Goal: Information Seeking & Learning: Find specific fact

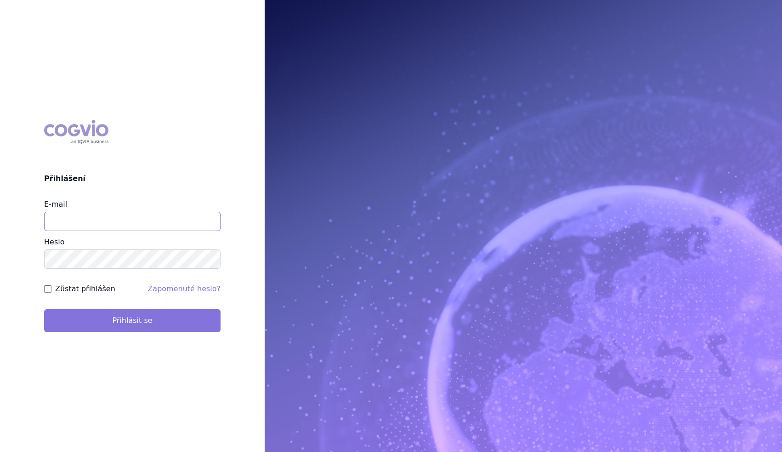
type input "[PERSON_NAME][EMAIL_ADDRESS][DOMAIN_NAME]"
click at [107, 322] on button "Přihlásit se" at bounding box center [132, 320] width 177 height 23
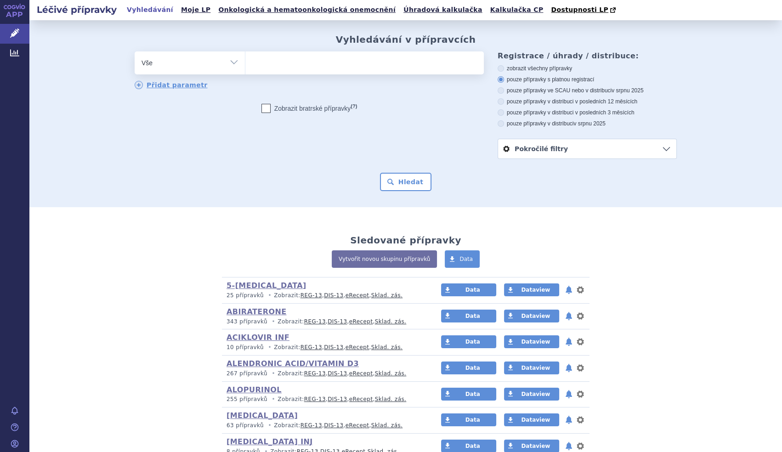
click at [237, 58] on select "Vše Přípravek/SUKL kód MAH VPOIS ATC/Aktivní látka Léková forma Síla" at bounding box center [190, 61] width 110 height 21
click at [236, 60] on select "Vše Přípravek/SUKL kód MAH VPOIS ATC/Aktivní látka Léková forma Síla" at bounding box center [190, 61] width 110 height 21
drag, startPoint x: 228, startPoint y: 63, endPoint x: 225, endPoint y: 68, distance: 6.6
click at [228, 63] on select "Vše Přípravek/SUKL kód MAH VPOIS ATC/Aktivní látka Léková forma Síla" at bounding box center [190, 61] width 110 height 21
select select "filter-atc-group"
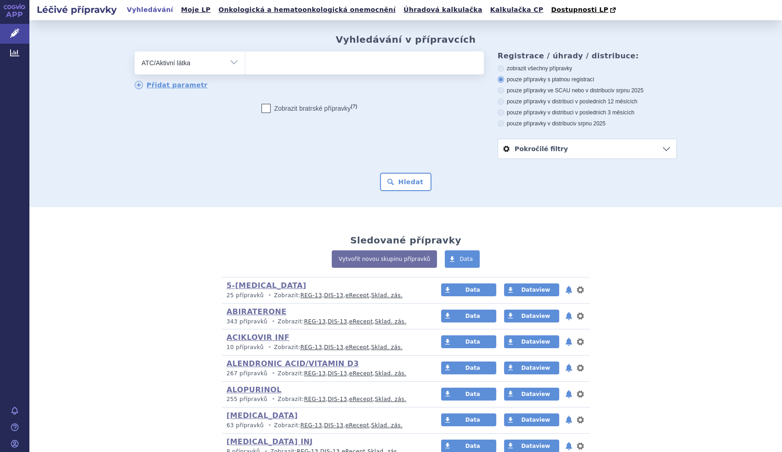
click at [135, 52] on select "Vše Přípravek/SUKL kód MAH VPOIS ATC/Aktivní látka Léková forma Síla" at bounding box center [190, 61] width 110 height 21
click at [271, 68] on ul at bounding box center [364, 60] width 239 height 19
click at [245, 68] on select at bounding box center [245, 62] width 0 height 23
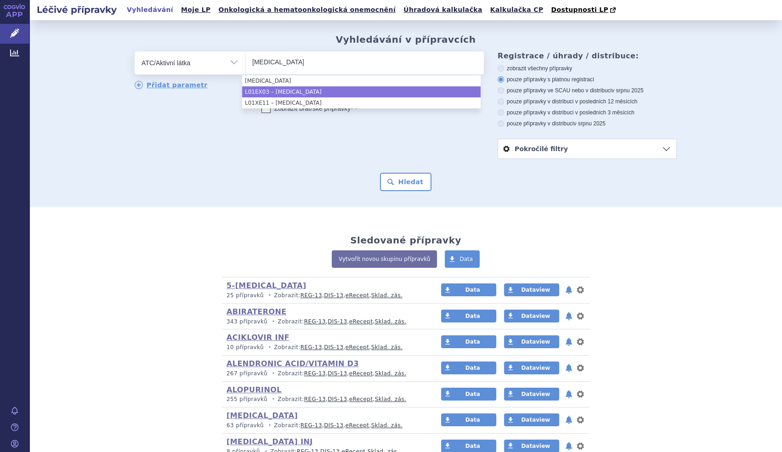
type input "Pazopanib"
select select "L01EX03"
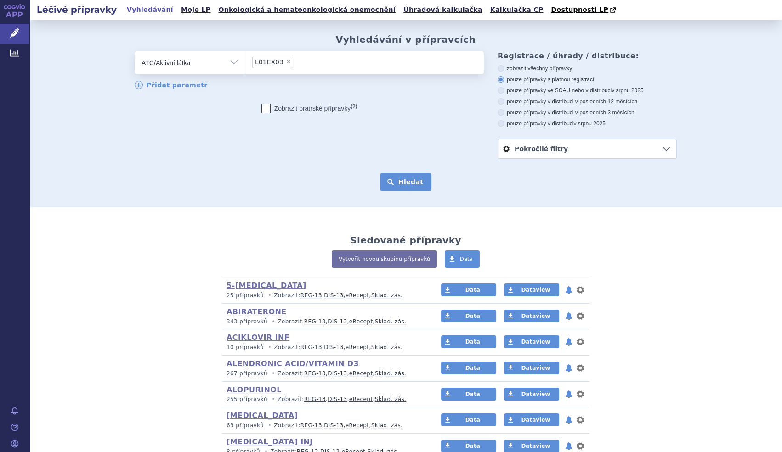
click at [398, 181] on button "Hledat" at bounding box center [406, 182] width 52 height 18
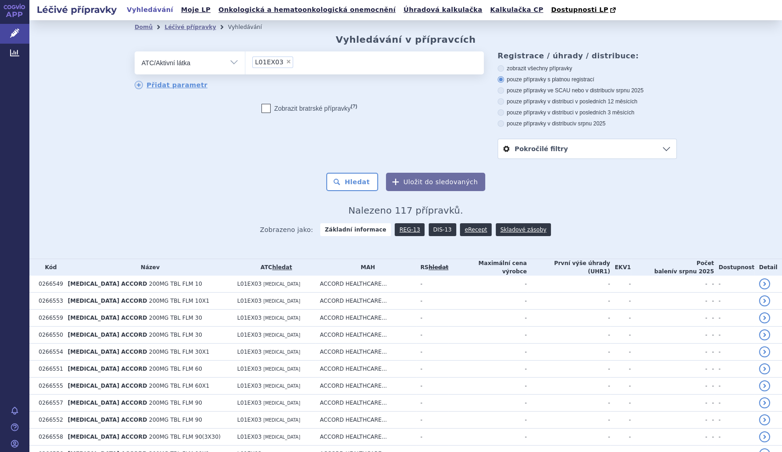
click at [438, 232] on link "DIS-13" at bounding box center [443, 229] width 28 height 13
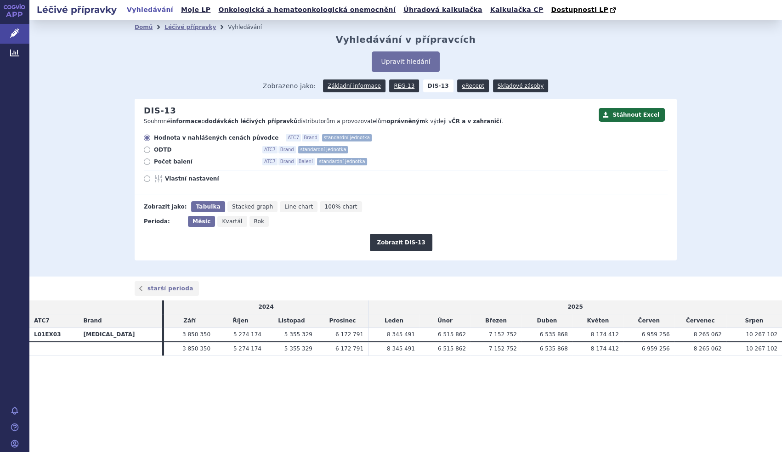
click at [163, 161] on span "Počet balení" at bounding box center [204, 161] width 101 height 7
click at [151, 161] on input "Počet balení ATC7 Brand Balení standardní jednotka" at bounding box center [148, 163] width 6 height 6
radio input "true"
click at [254, 222] on span "Rok" at bounding box center [259, 221] width 11 height 6
click at [250, 222] on input "Rok" at bounding box center [253, 219] width 6 height 6
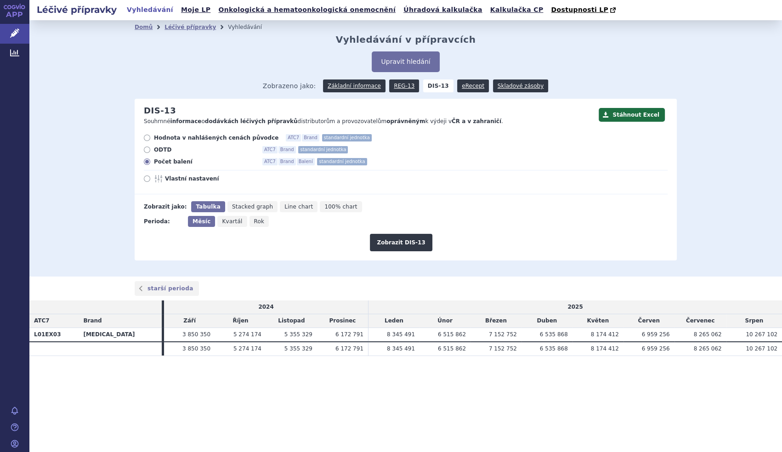
radio input "true"
click at [393, 248] on button "Zobrazit DIS-13" at bounding box center [401, 242] width 62 height 17
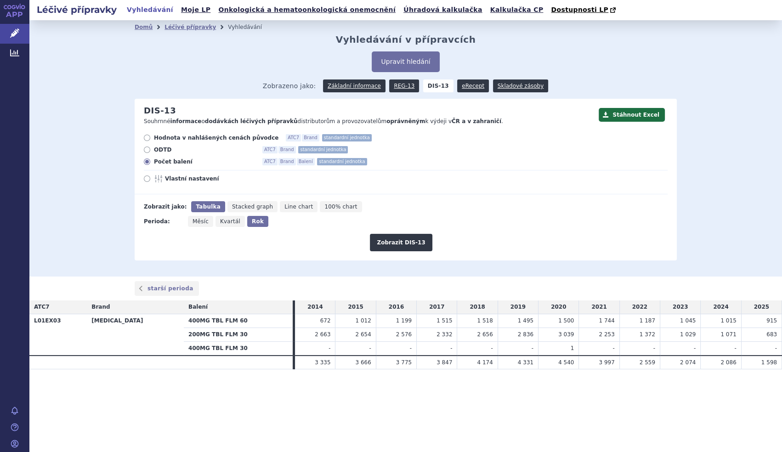
click at [202, 220] on span "Měsíc" at bounding box center [201, 221] width 16 height 6
click at [194, 220] on input "Měsíc" at bounding box center [191, 219] width 6 height 6
radio input "true"
click at [394, 243] on button "Zobrazit DIS-13" at bounding box center [401, 242] width 62 height 17
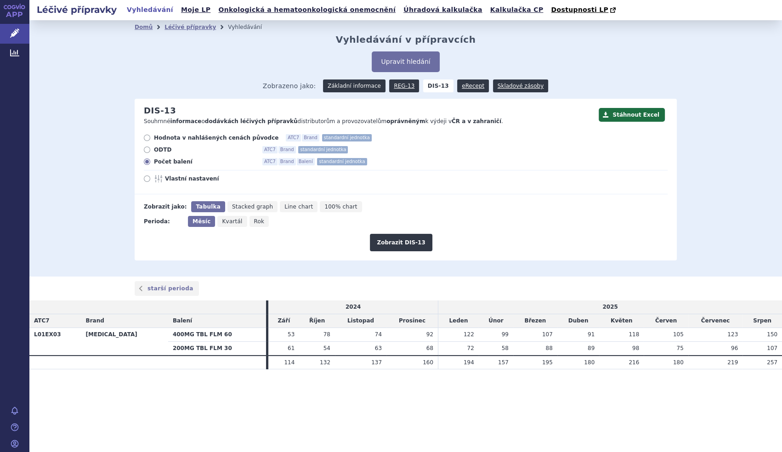
click at [358, 89] on link "Základní informace" at bounding box center [354, 86] width 63 height 13
